Goal: Find specific page/section: Find specific page/section

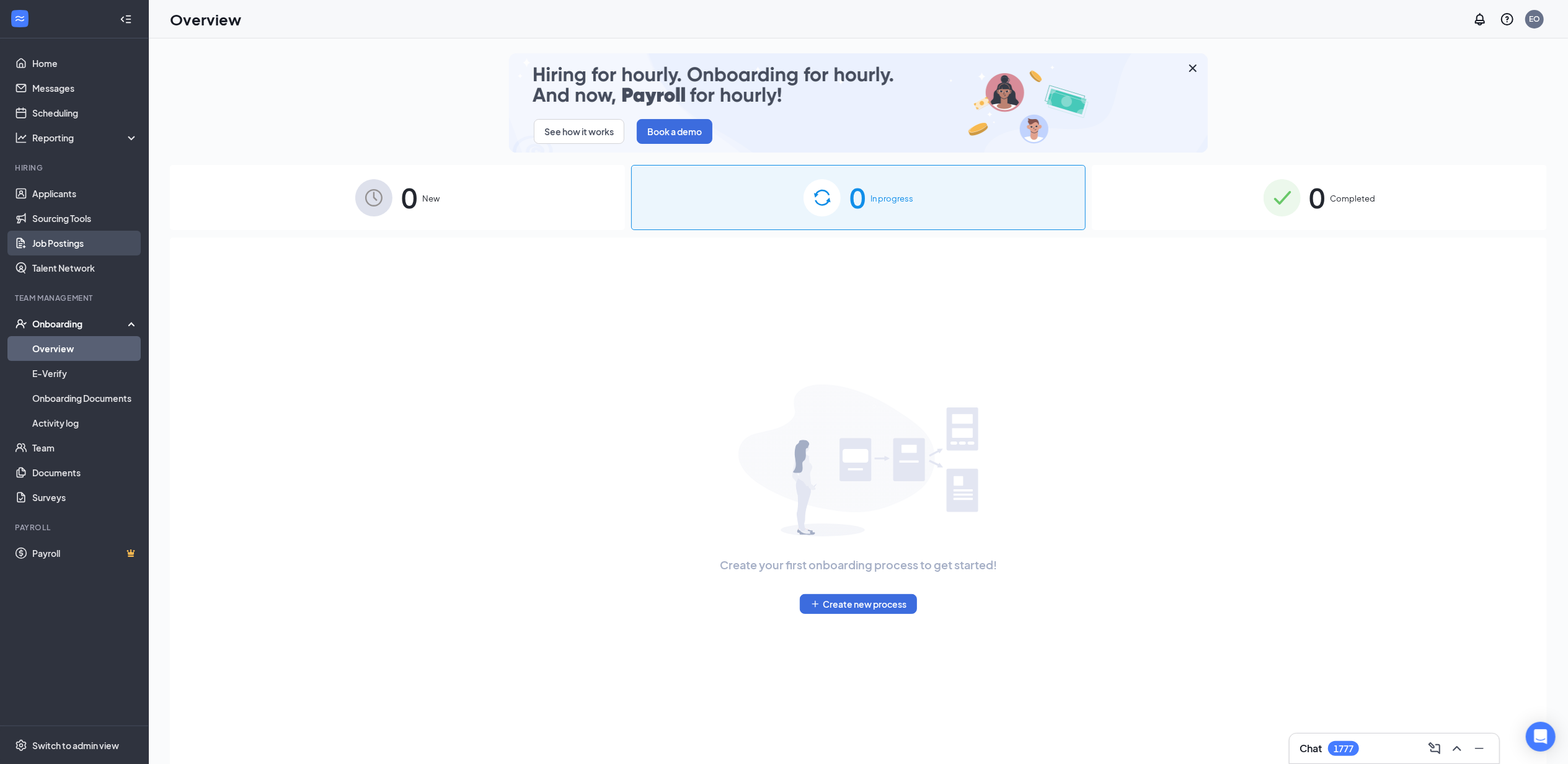
click at [69, 244] on link "Job Postings" at bounding box center [85, 243] width 106 height 25
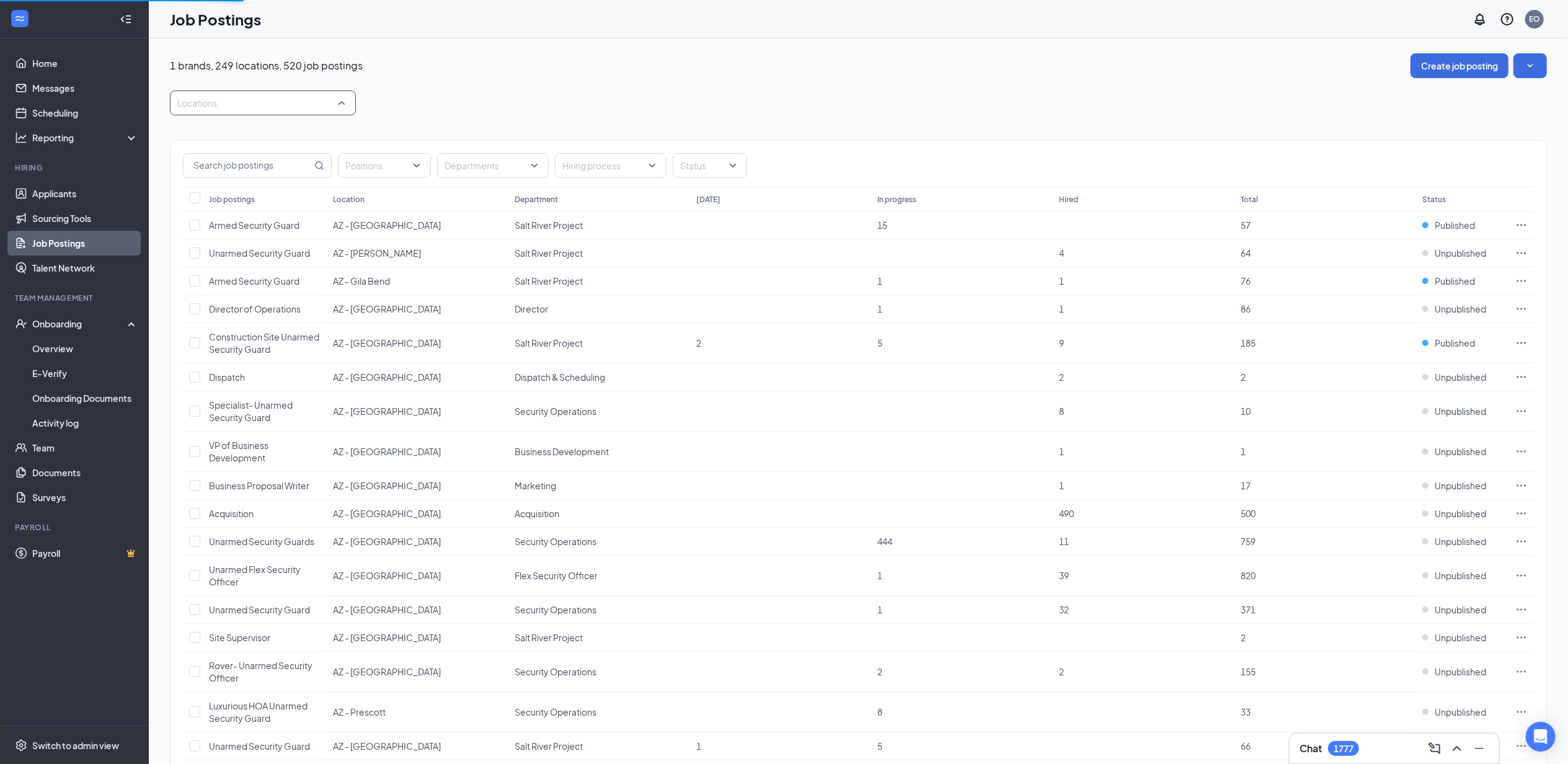
click at [269, 105] on div at bounding box center [256, 102] width 168 height 20
type input "aur"
click at [243, 139] on span "CO - [GEOGRAPHIC_DATA]" at bounding box center [252, 137] width 111 height 11
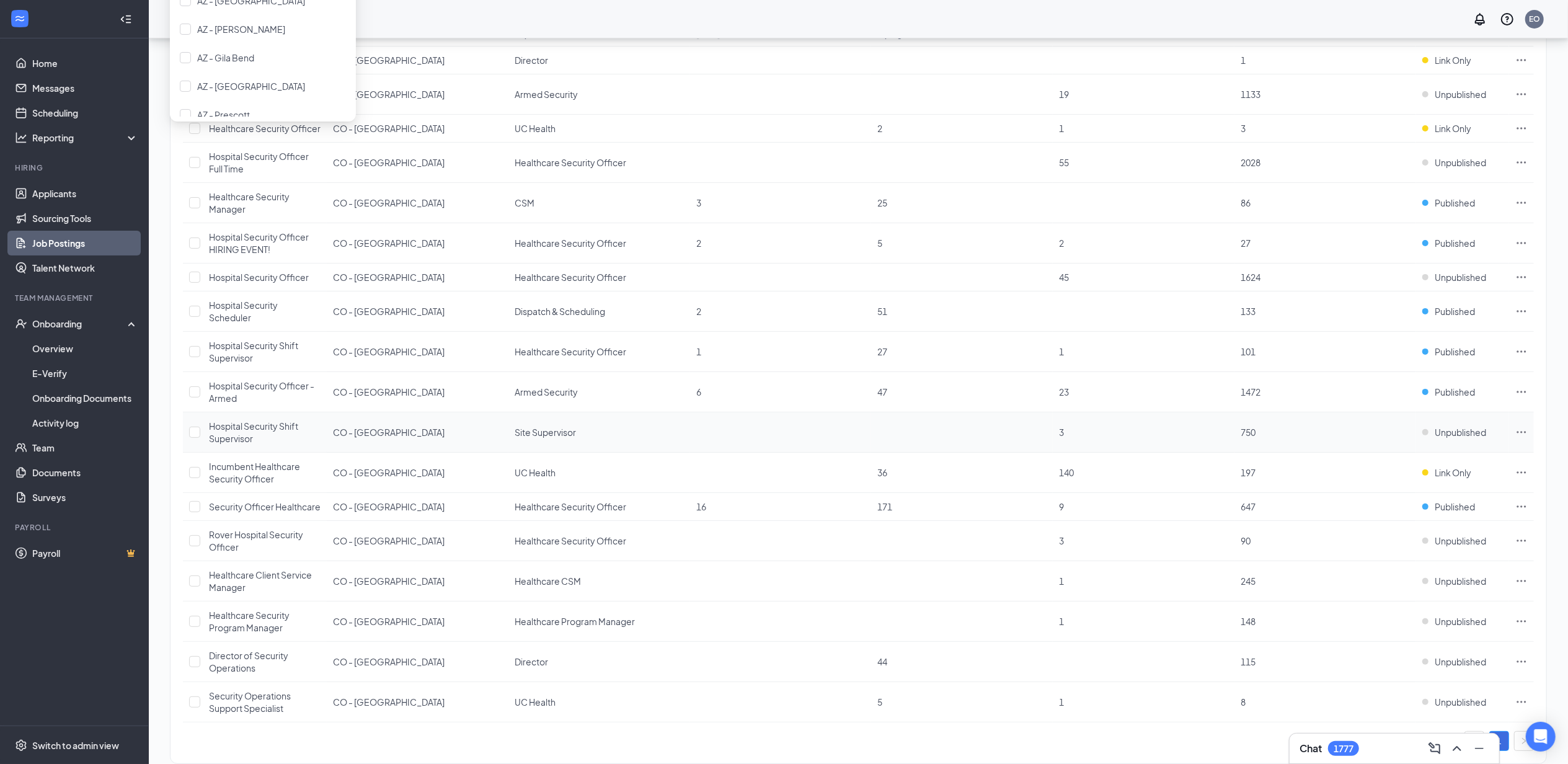
scroll to position [223, 0]
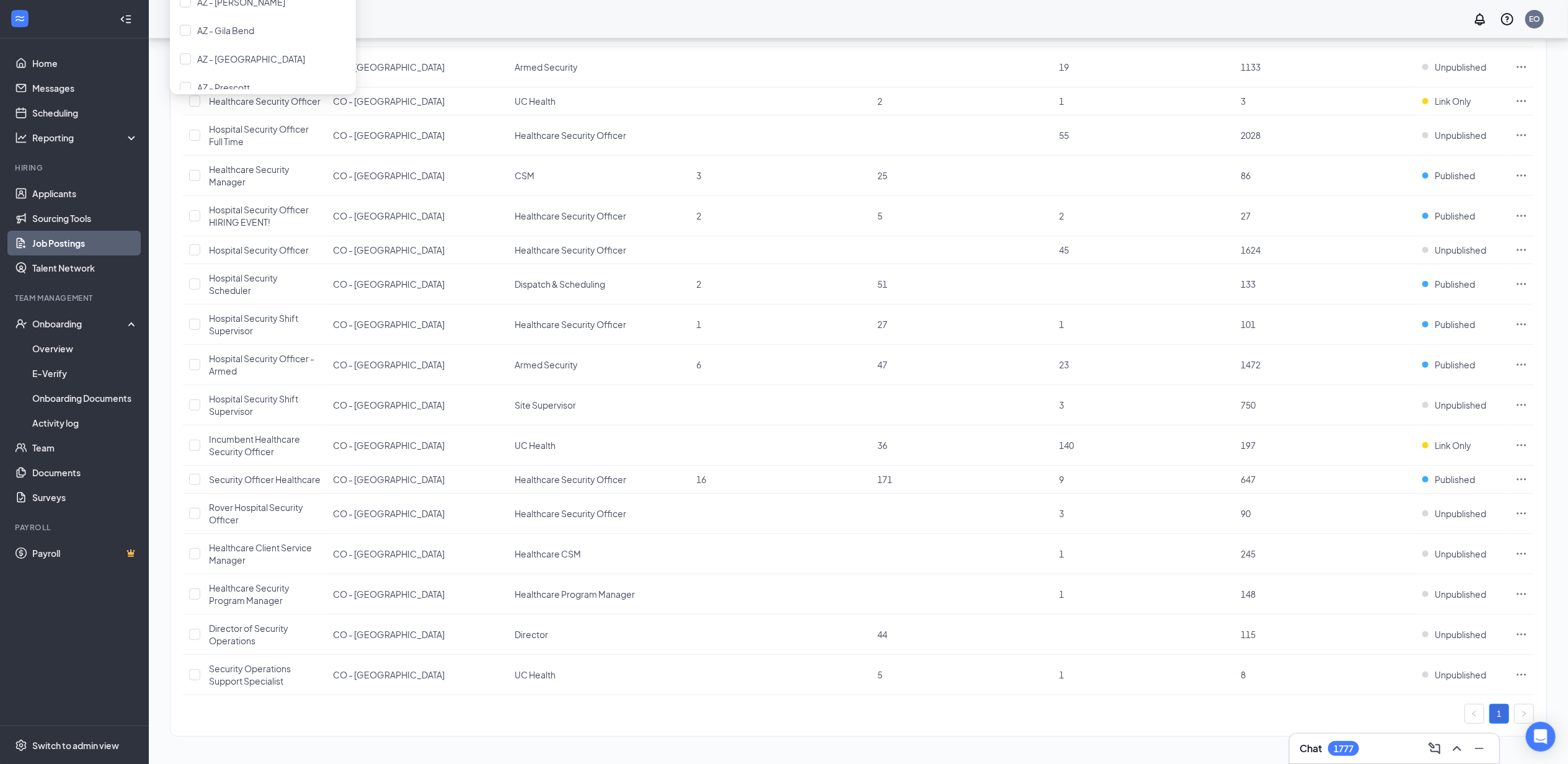
click at [561, 720] on div "1" at bounding box center [858, 713] width 1351 height 20
drag, startPoint x: 272, startPoint y: 207, endPoint x: 210, endPoint y: 196, distance: 63.0
click at [210, 203] on div "Hospital Security Officer HIRING EVENT!" at bounding box center [265, 215] width 111 height 25
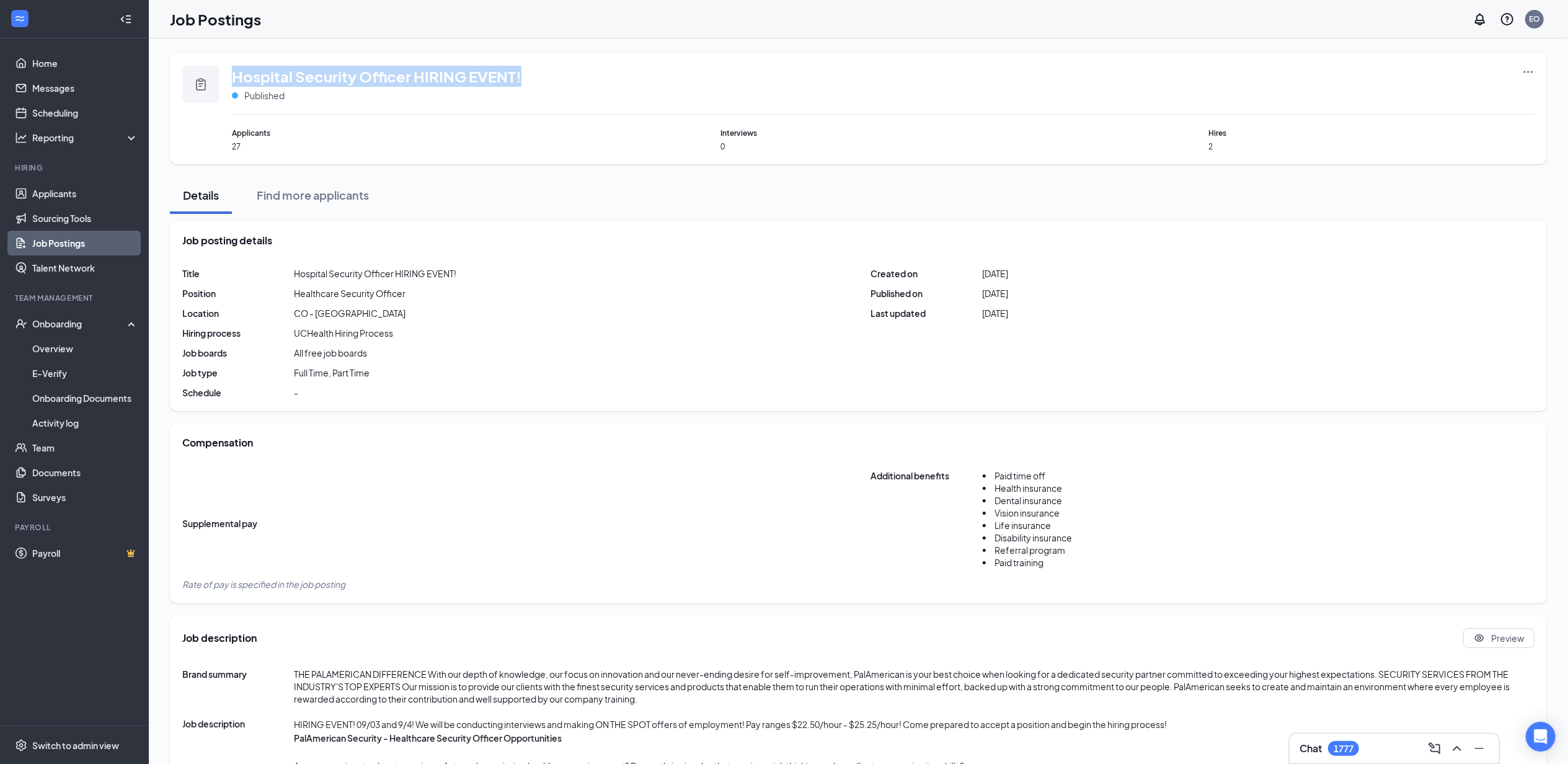
drag, startPoint x: 519, startPoint y: 73, endPoint x: 227, endPoint y: 81, distance: 292.1
click at [227, 81] on div "Hospital Security Officer HIRING EVENT! Published Applicants 27 Interviews 0 Hi…" at bounding box center [858, 108] width 1352 height 86
